Goal: Task Accomplishment & Management: Use online tool/utility

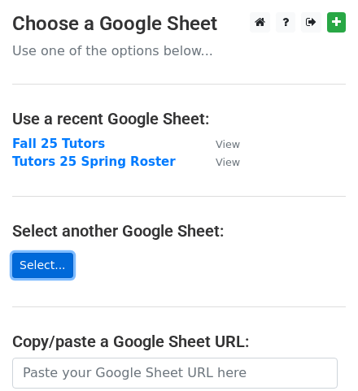
click at [56, 259] on link "Select..." at bounding box center [42, 265] width 61 height 25
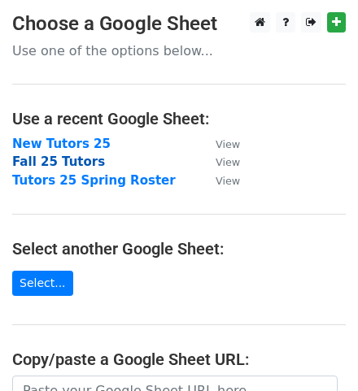
click at [41, 163] on strong "Fall 25 Tutors" at bounding box center [58, 161] width 93 height 15
